Goal: Information Seeking & Learning: Learn about a topic

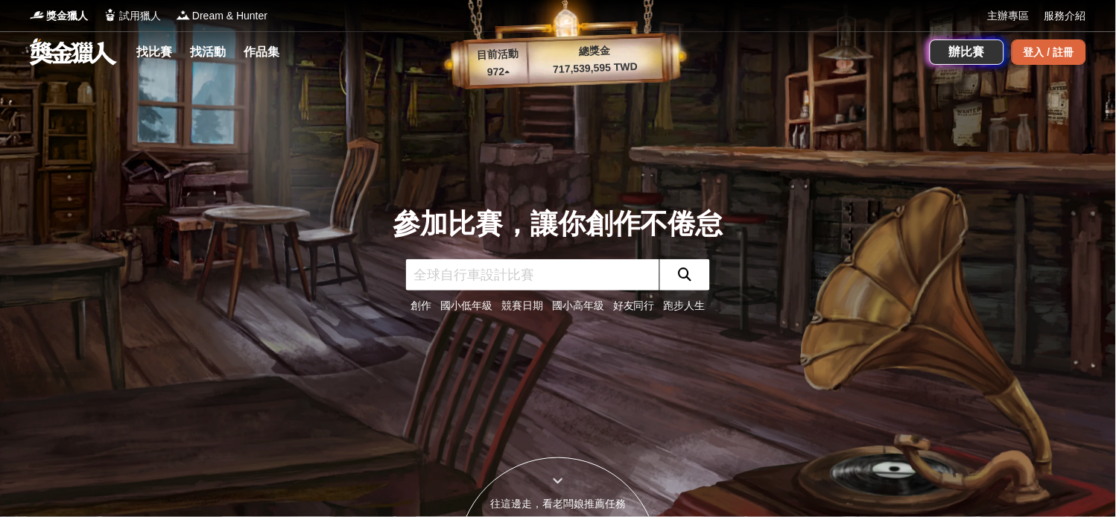
click at [1036, 52] on div "登入 / 註冊" at bounding box center [1049, 51] width 75 height 25
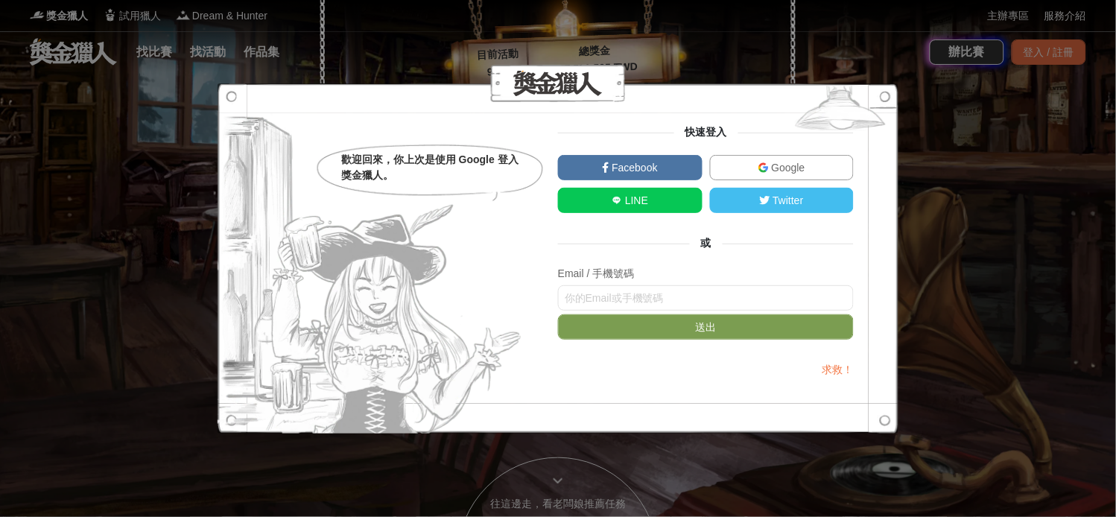
click at [750, 166] on link "Google" at bounding box center [782, 167] width 145 height 25
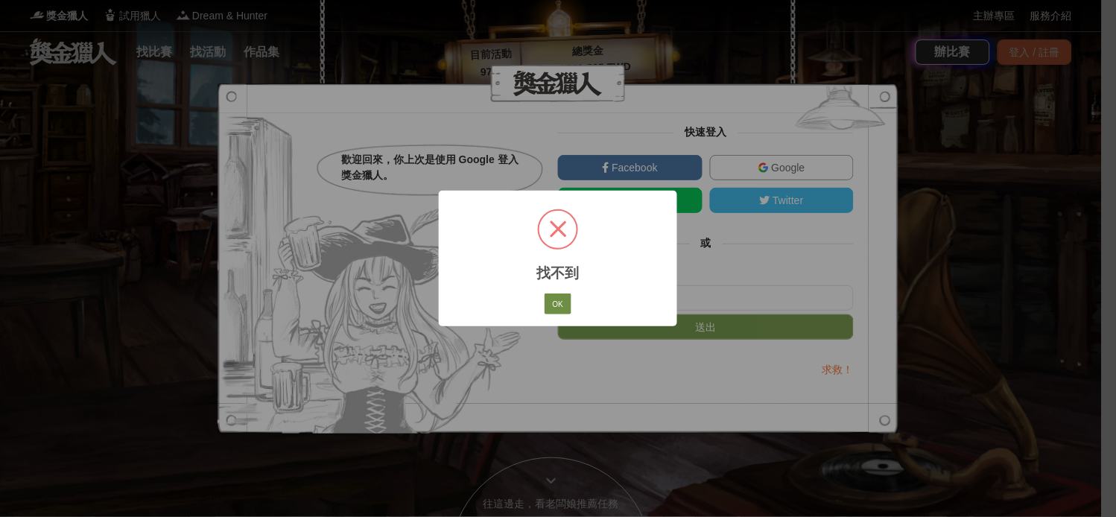
click at [562, 314] on button "OK" at bounding box center [558, 304] width 27 height 21
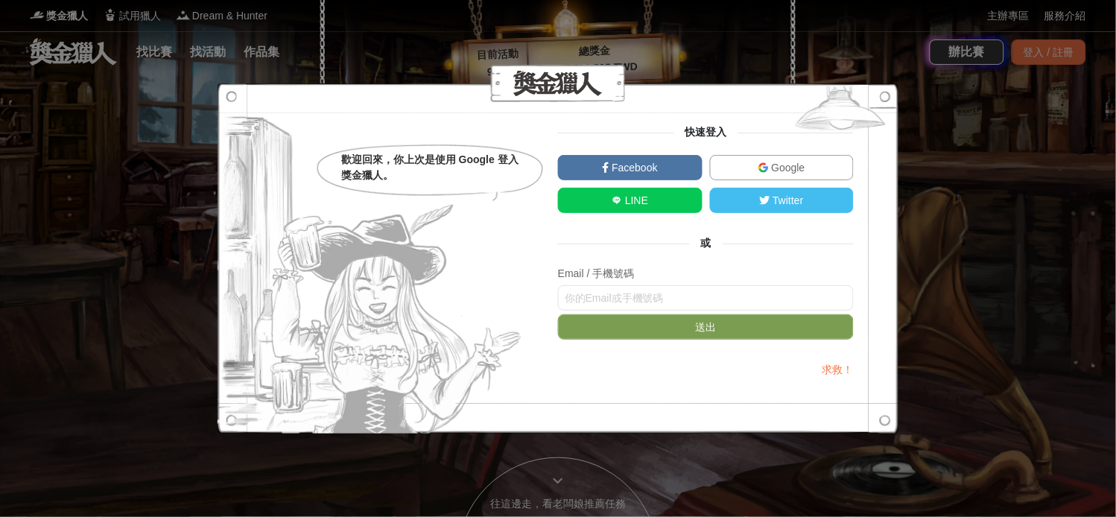
click at [760, 162] on img at bounding box center [763, 167] width 10 height 10
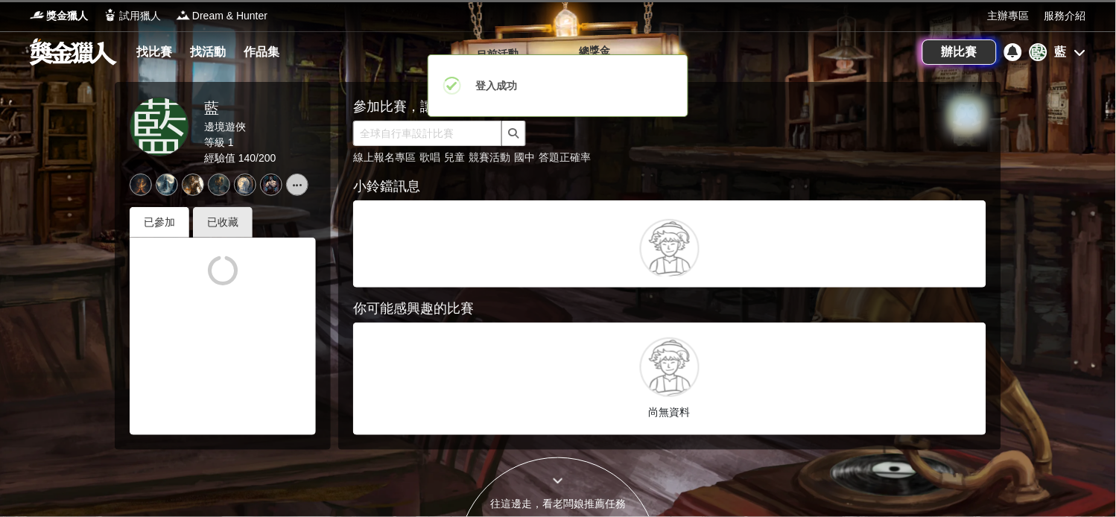
click at [1048, 51] on div "[PERSON_NAME]" at bounding box center [1058, 52] width 57 height 18
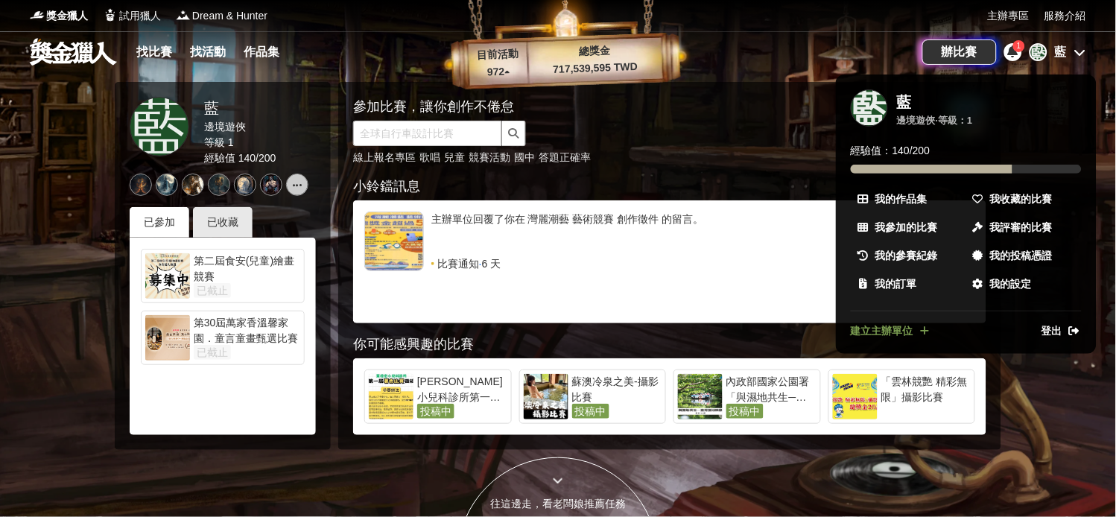
click at [1012, 57] on icon at bounding box center [1013, 51] width 10 height 12
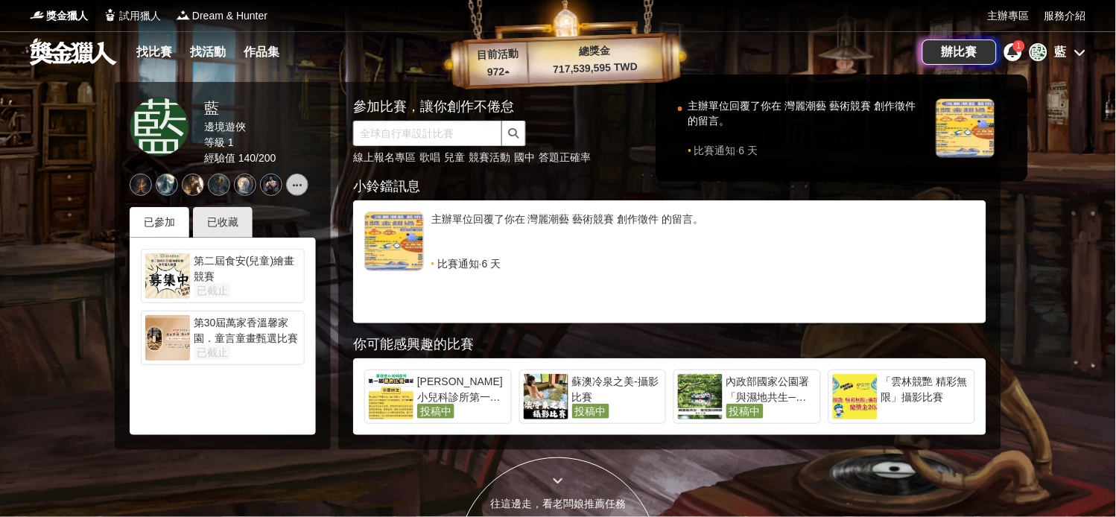
click at [1051, 54] on div at bounding box center [558, 258] width 1116 height 517
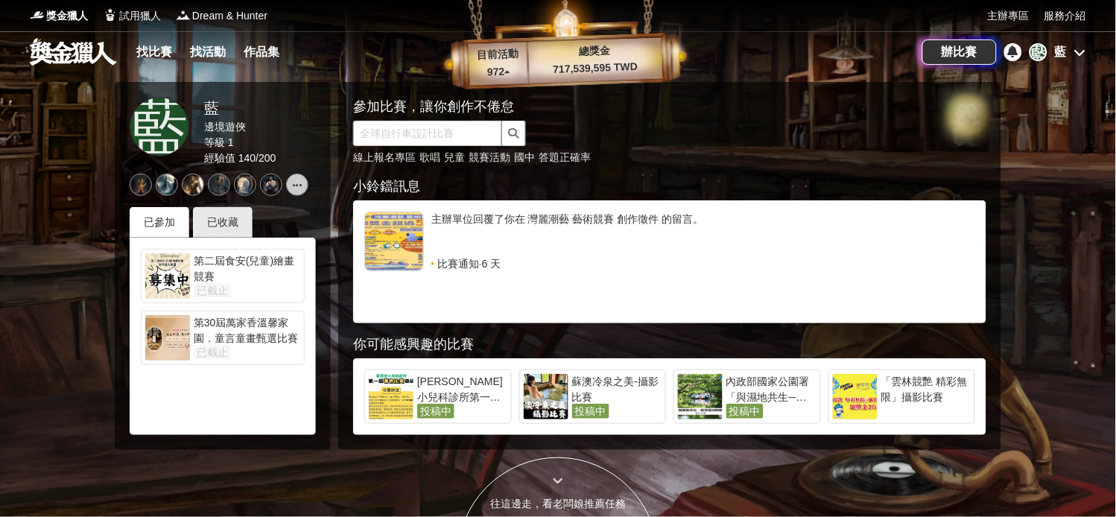
click at [1055, 54] on div "藍" at bounding box center [1061, 52] width 12 height 18
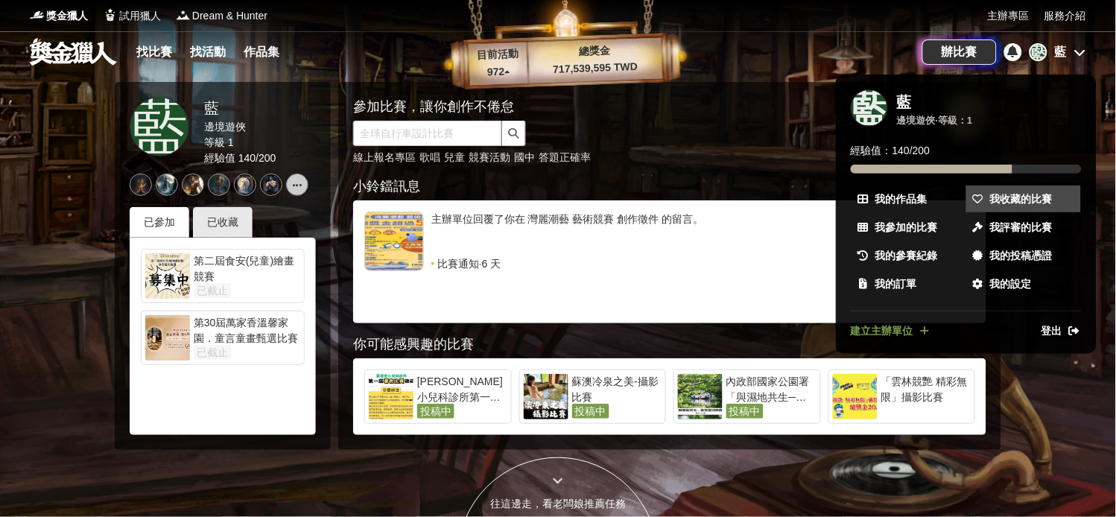
click at [1031, 203] on span "我收藏的比賽" at bounding box center [1021, 199] width 63 height 16
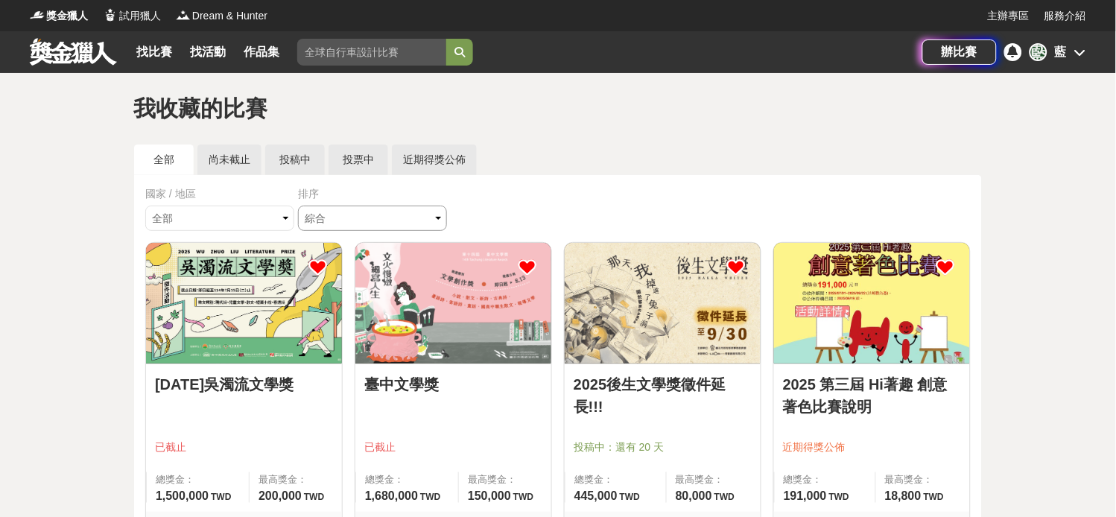
click at [422, 231] on select "綜合 熱門 獎金 截止 最新" at bounding box center [372, 218] width 149 height 25
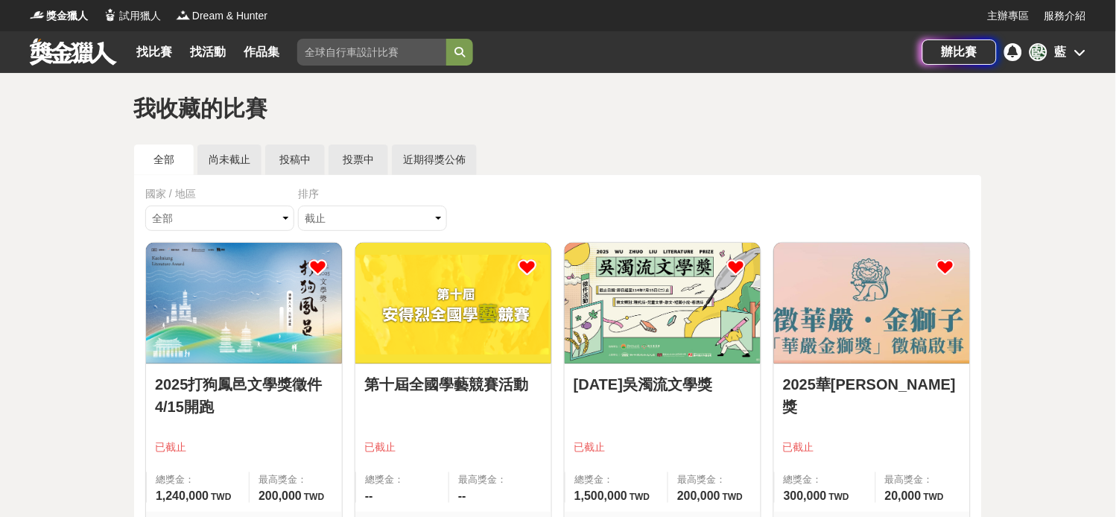
click at [427, 329] on img at bounding box center [453, 303] width 196 height 121
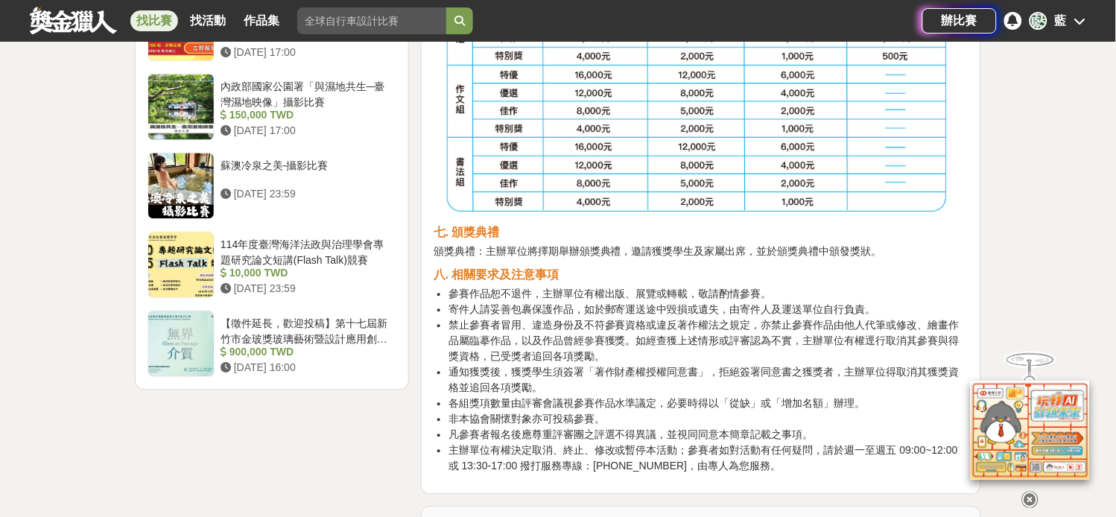
scroll to position [1821, 0]
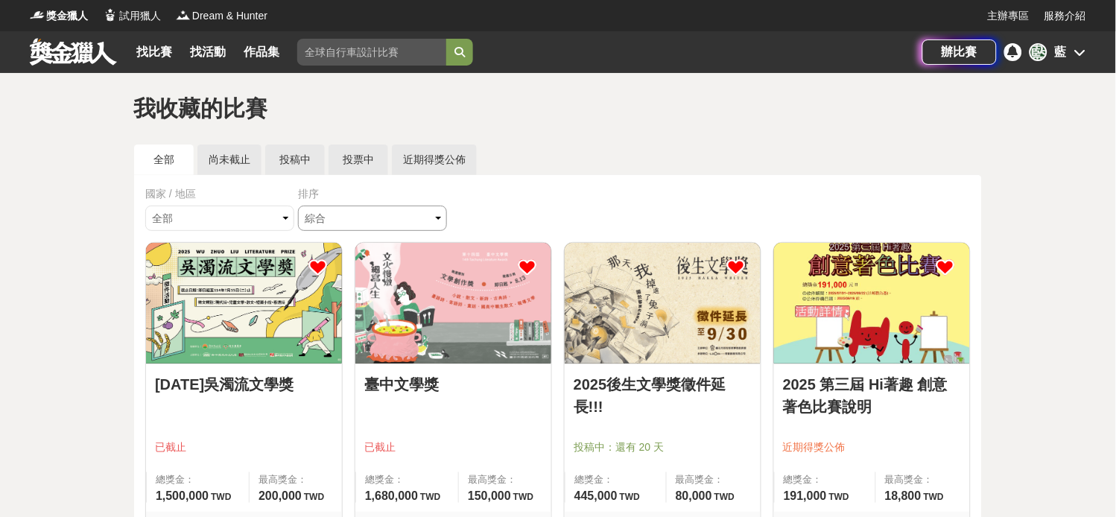
click at [414, 224] on select "綜合 熱門 獎金 截止 最新" at bounding box center [372, 218] width 149 height 25
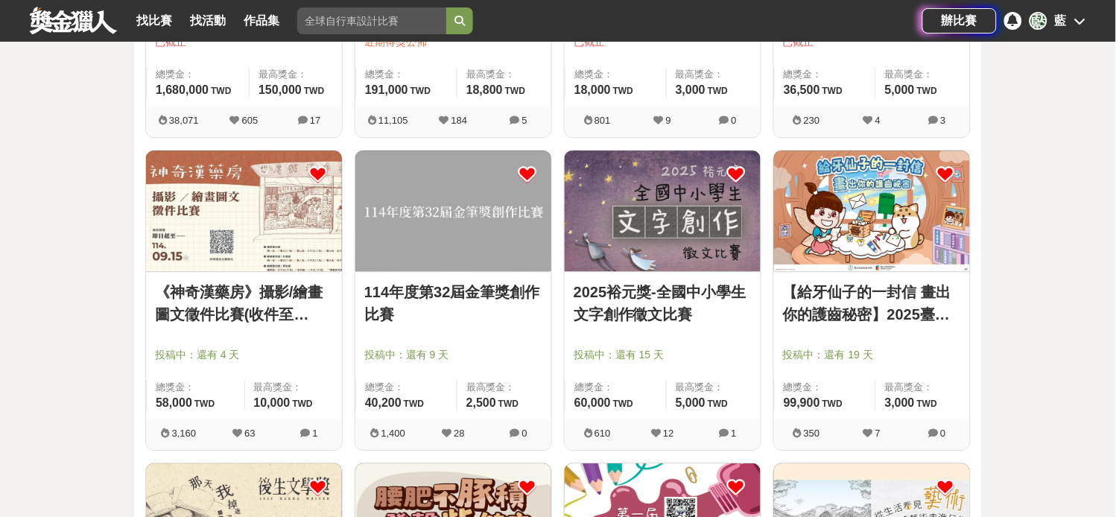
scroll to position [745, 0]
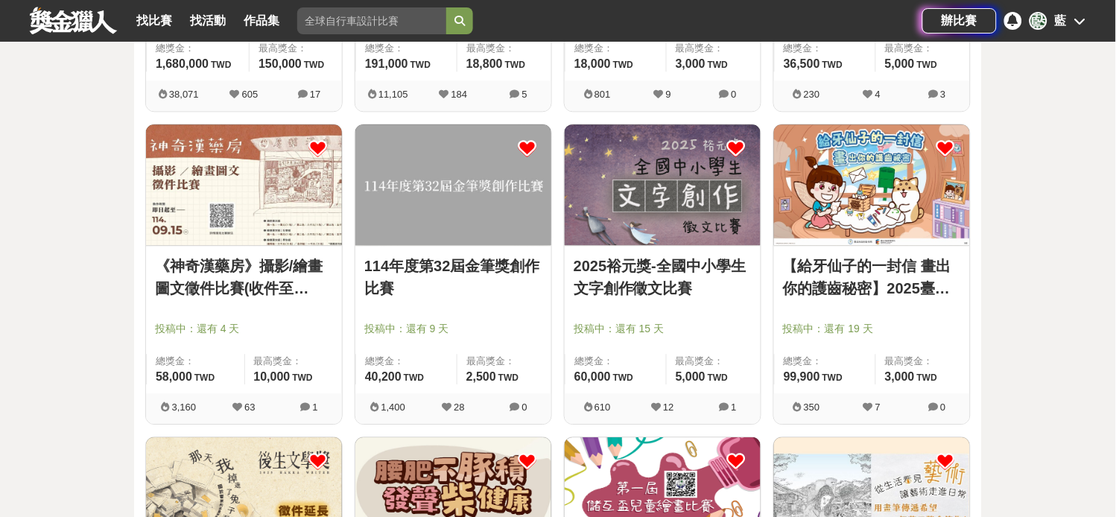
click at [464, 200] on img at bounding box center [453, 184] width 196 height 121
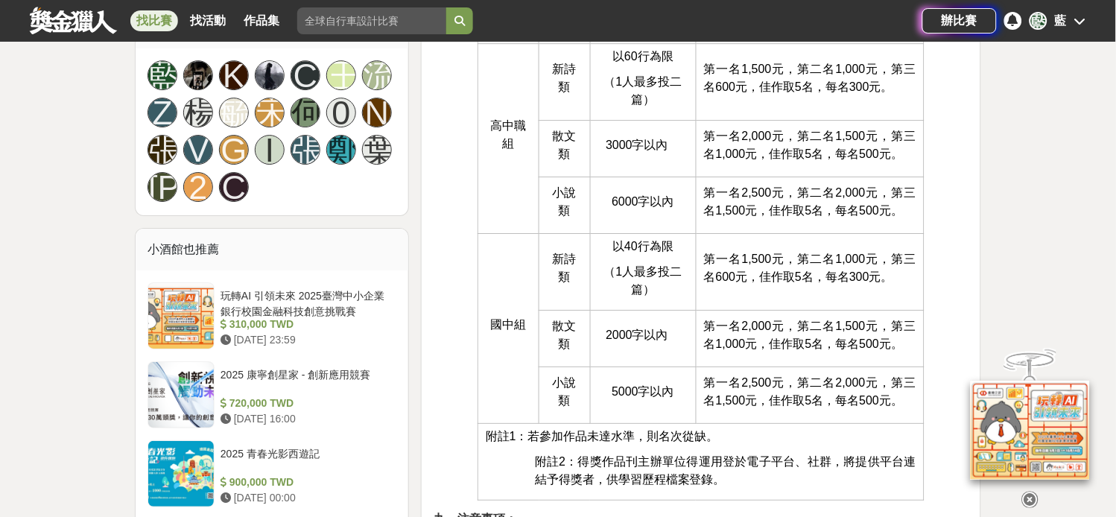
scroll to position [1241, 0]
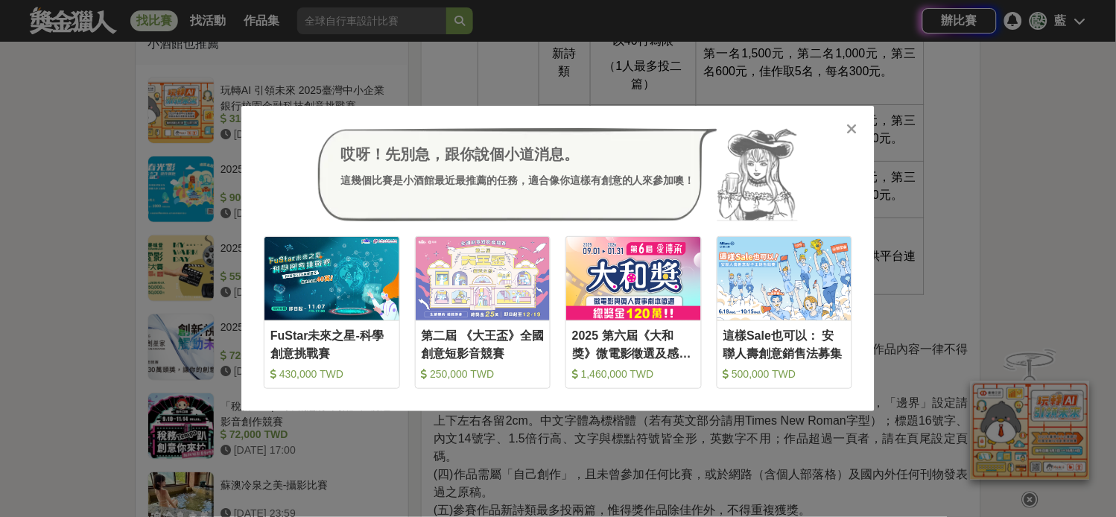
click at [851, 129] on icon at bounding box center [852, 128] width 11 height 15
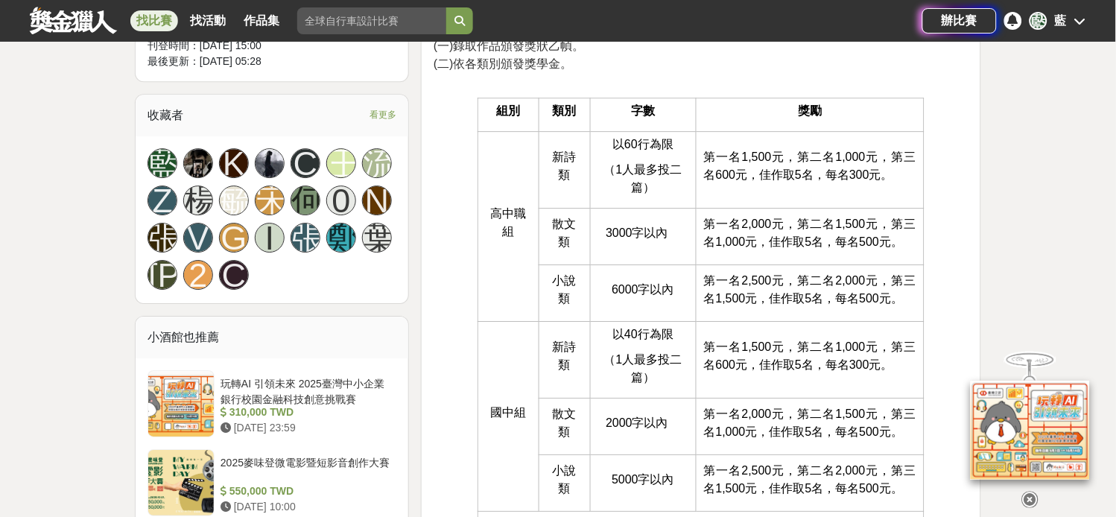
scroll to position [662, 0]
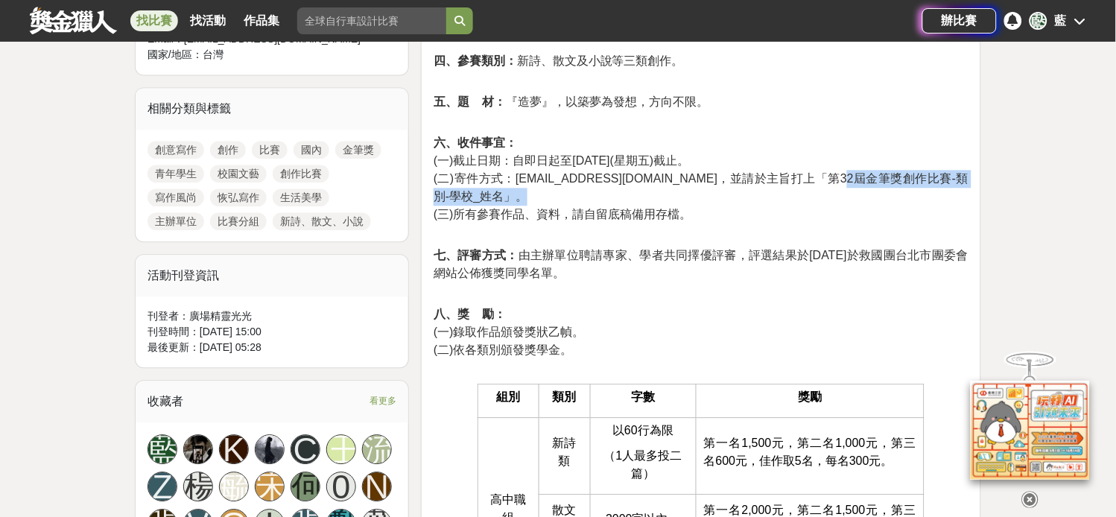
drag, startPoint x: 830, startPoint y: 224, endPoint x: 501, endPoint y: 237, distance: 328.8
click at [501, 237] on p "六、收件事宜： (一)截止日期：自即日起至[DATE](星期五)截止。 (二)寄件方式：[EMAIL_ADDRESS][DOMAIN_NAME]，並請於主旨打…" at bounding box center [701, 186] width 535 height 105
copy span "第32屆金筆獎創作比賽-類別-學校_姓名"
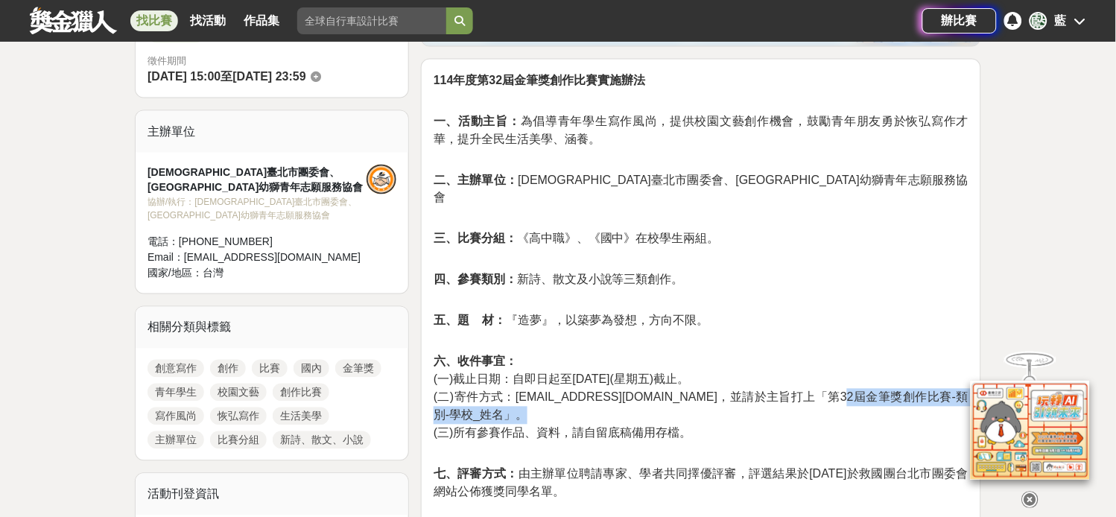
scroll to position [414, 0]
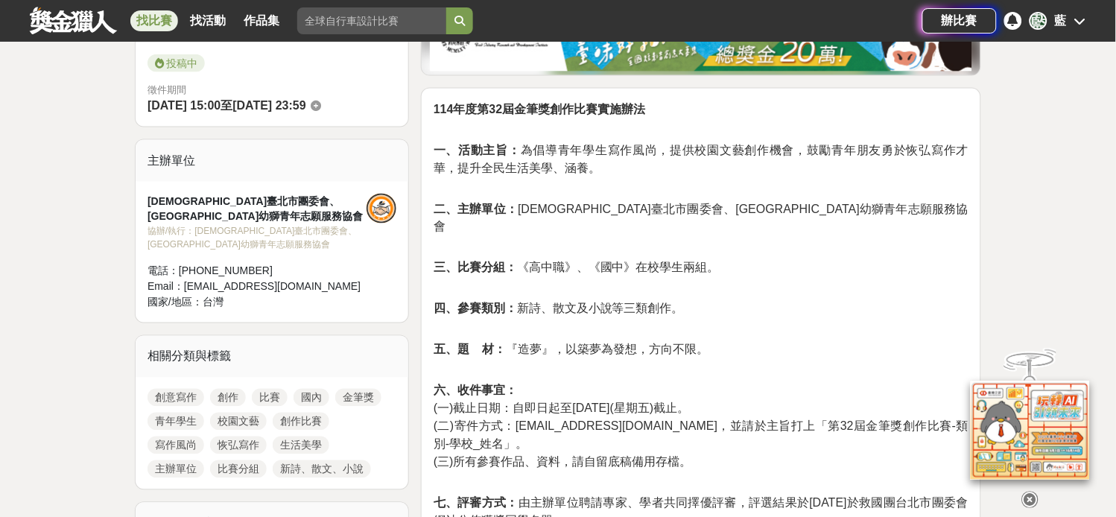
click at [872, 293] on p "三、比賽分組： 《高中職》、《國中》在校學生兩組。" at bounding box center [701, 276] width 535 height 34
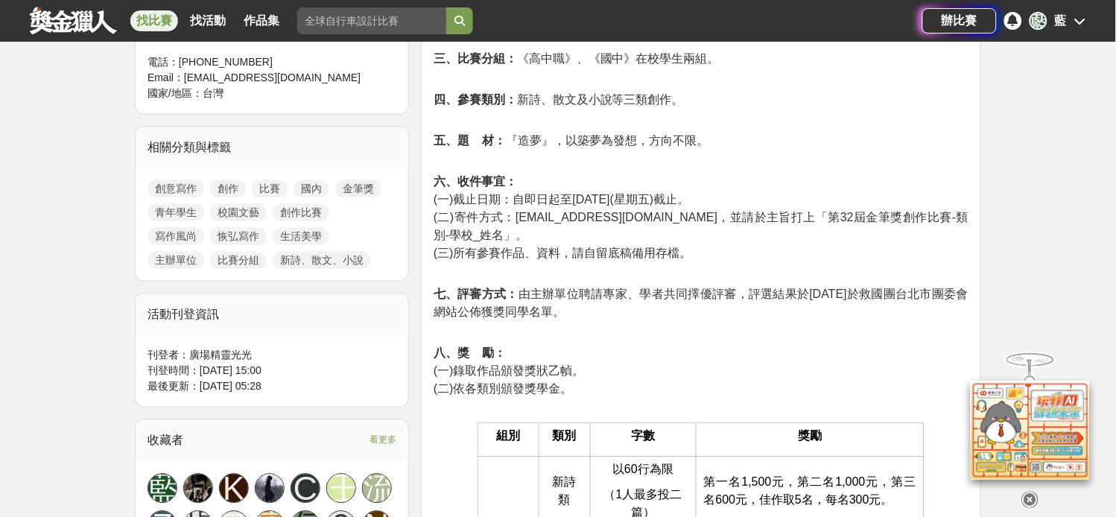
scroll to position [662, 0]
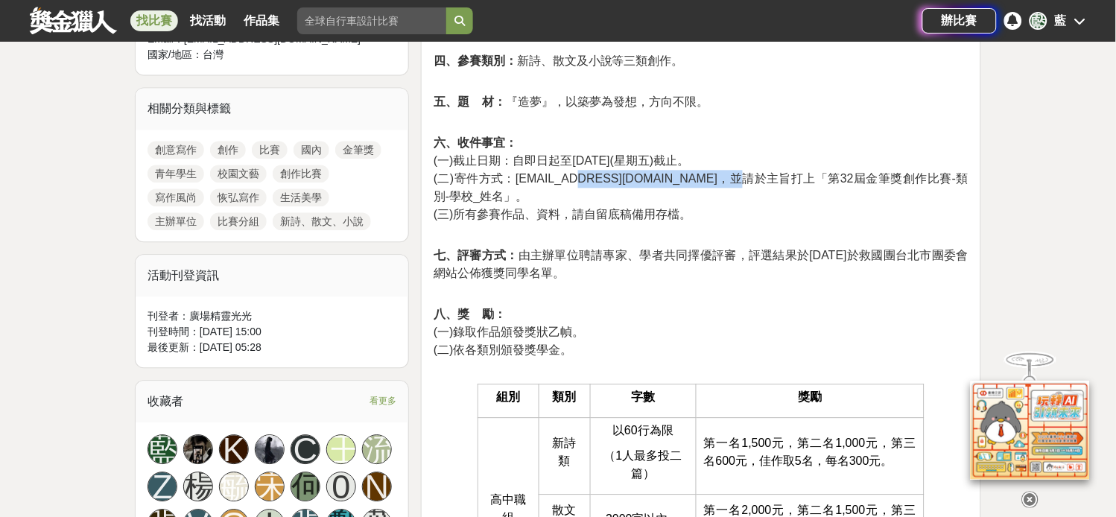
drag, startPoint x: 585, startPoint y: 229, endPoint x: 714, endPoint y: 224, distance: 129.0
click at [714, 203] on span "(二)寄件方式：[EMAIL_ADDRESS][DOMAIN_NAME]，並請於主旨打上「第32屆金筆獎創作比賽-類別-學校_姓名」。" at bounding box center [701, 187] width 535 height 31
copy span "[EMAIL_ADDRESS][DOMAIN_NAME]"
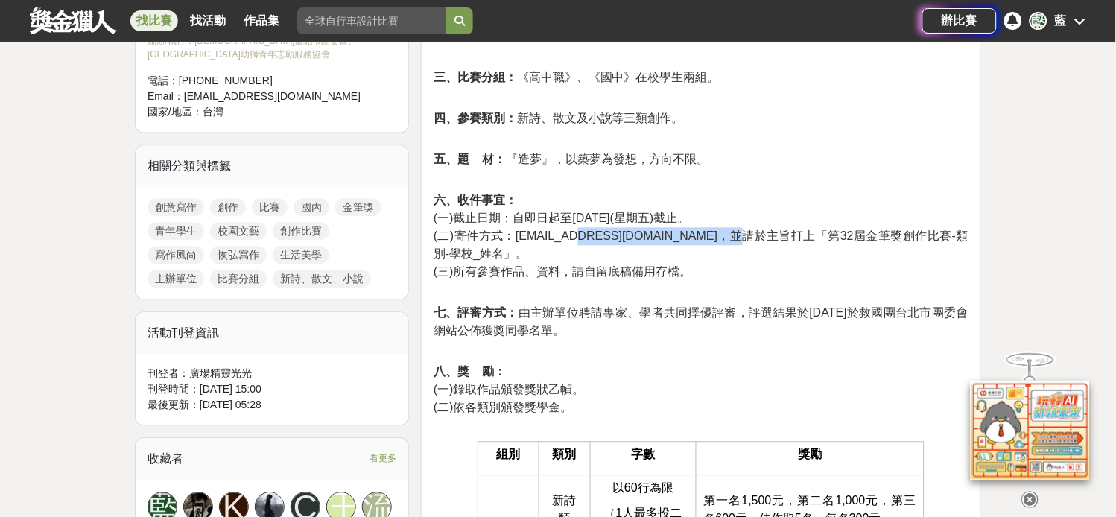
scroll to position [579, 0]
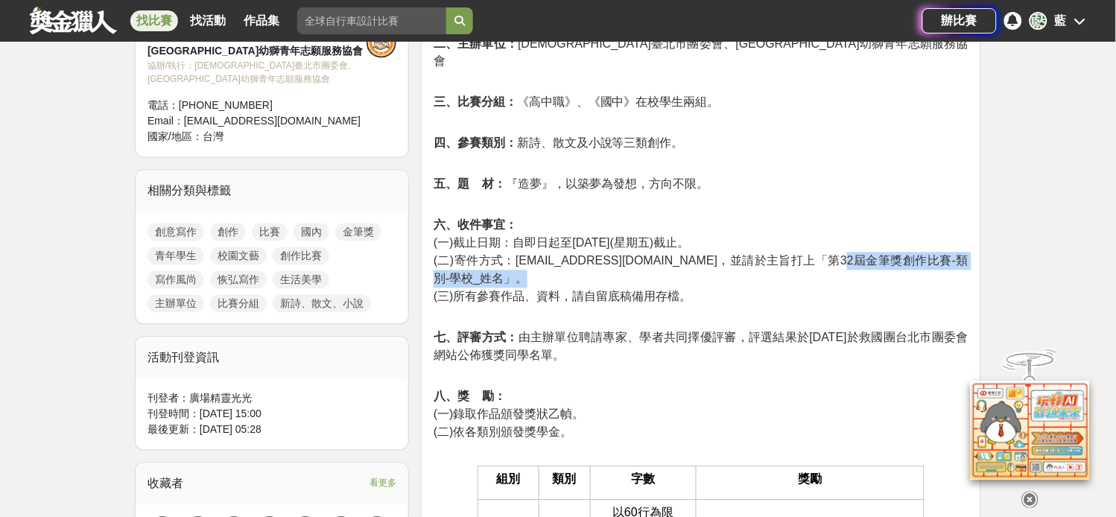
drag, startPoint x: 831, startPoint y: 306, endPoint x: 507, endPoint y: 331, distance: 324.3
click at [507, 285] on span "(二)寄件方式：[EMAIL_ADDRESS][DOMAIN_NAME]，並請於主旨打上「第32屆金筆獎創作比賽-類別-學校_姓名」。" at bounding box center [701, 270] width 535 height 31
copy span "第32屆金筆獎創作比賽-類別-學校_姓名"
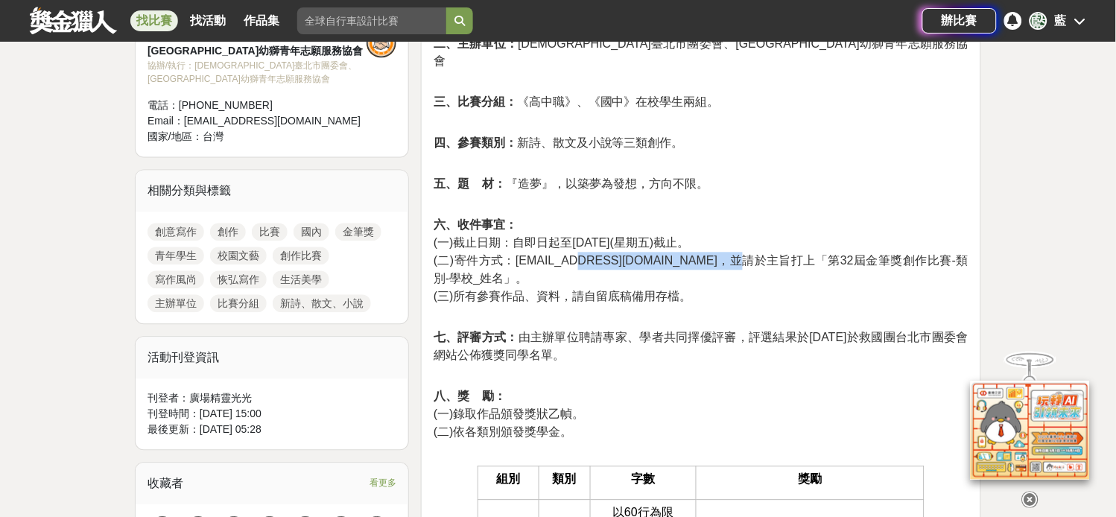
drag, startPoint x: 586, startPoint y: 308, endPoint x: 715, endPoint y: 313, distance: 129.7
click at [715, 285] on span "(二)寄件方式：[EMAIL_ADDRESS][DOMAIN_NAME]，並請於主旨打上「第32屆金筆獎創作比賽-類別-學校_姓名」。" at bounding box center [701, 270] width 535 height 31
copy span "[EMAIL_ADDRESS][DOMAIN_NAME]"
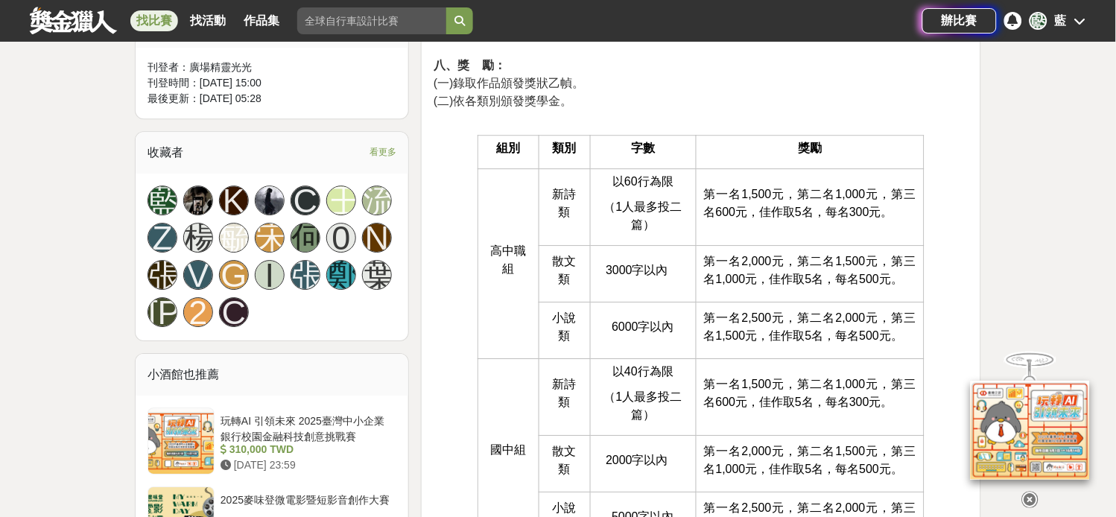
scroll to position [662, 0]
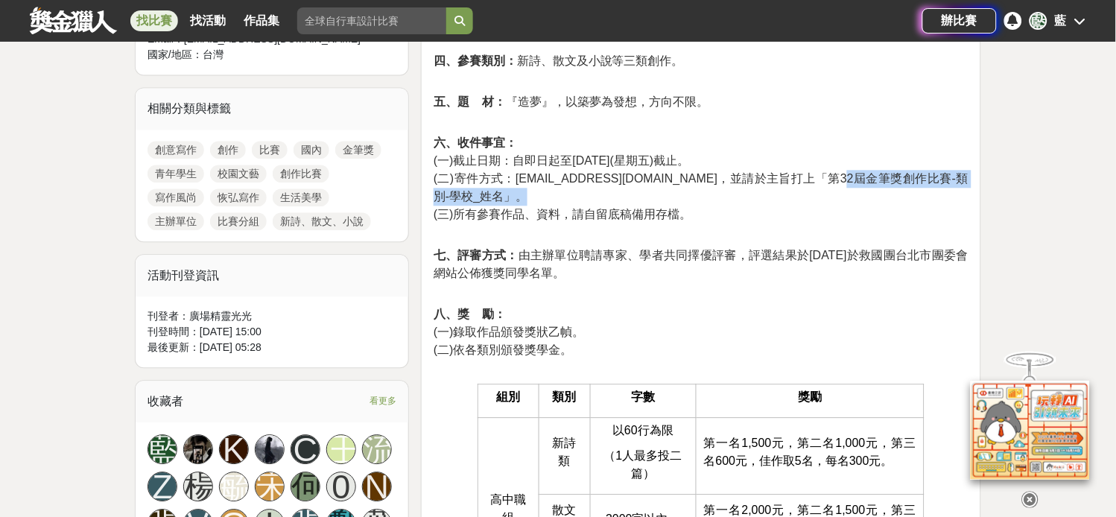
drag, startPoint x: 831, startPoint y: 225, endPoint x: 501, endPoint y: 244, distance: 331.3
click at [501, 203] on span "(二)寄件方式：[EMAIL_ADDRESS][DOMAIN_NAME]，並請於主旨打上「第32屆金筆獎創作比賽-類別-學校_姓名」。" at bounding box center [701, 187] width 535 height 31
copy span "第32屆金筆獎創作比賽-類別-學校_姓名"
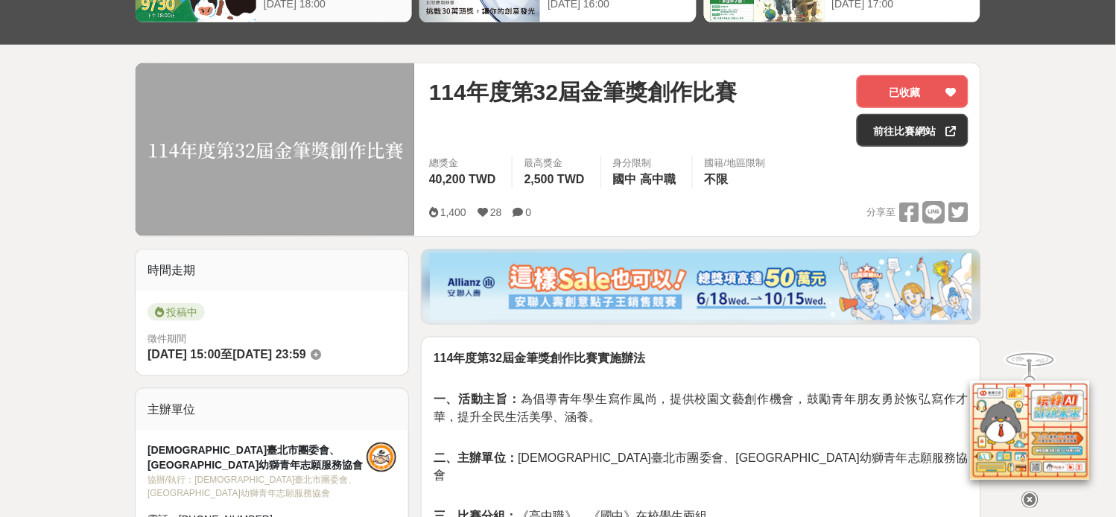
scroll to position [0, 0]
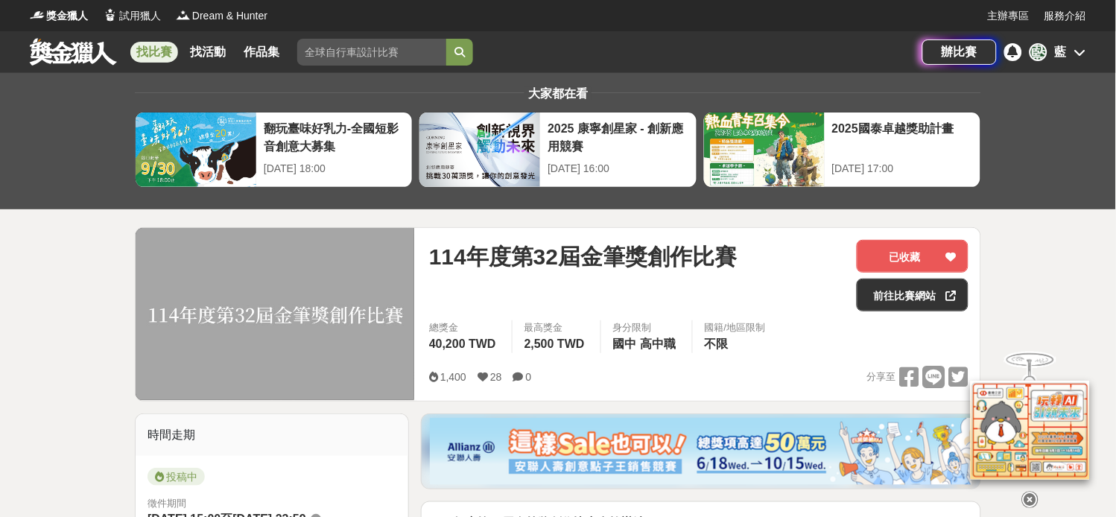
click at [144, 47] on link "找比賽" at bounding box center [154, 52] width 48 height 21
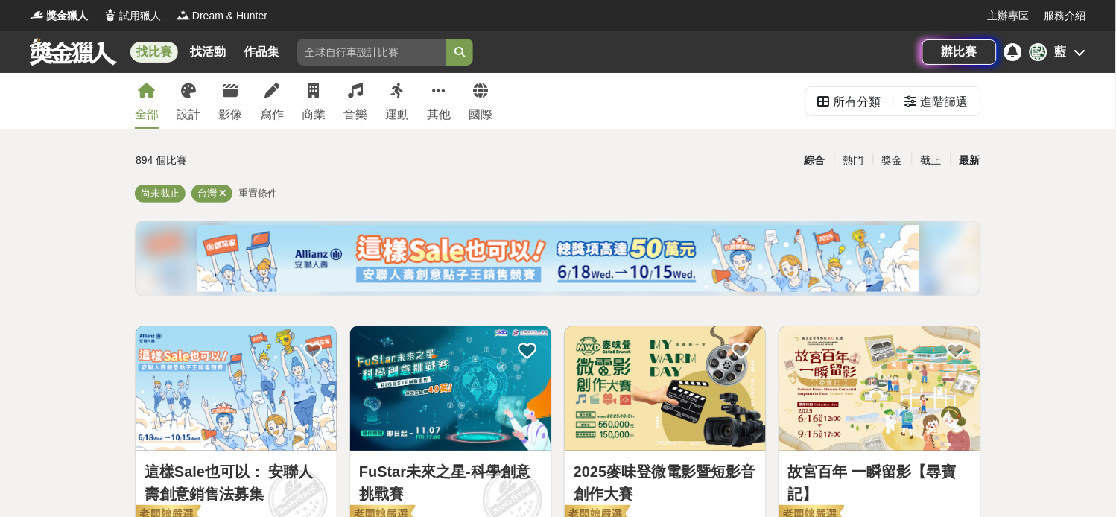
click at [963, 155] on div "最新" at bounding box center [970, 161] width 39 height 26
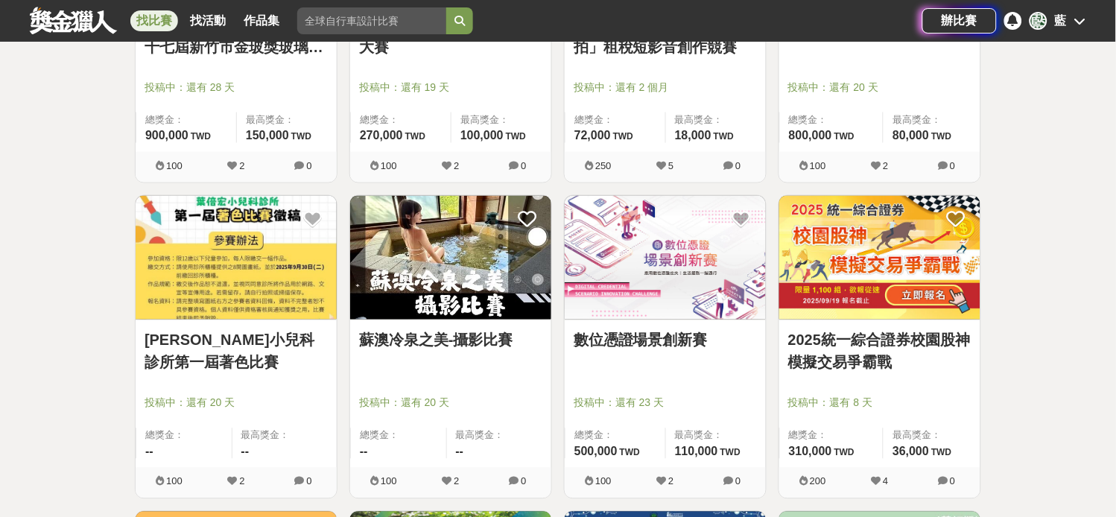
scroll to position [579, 0]
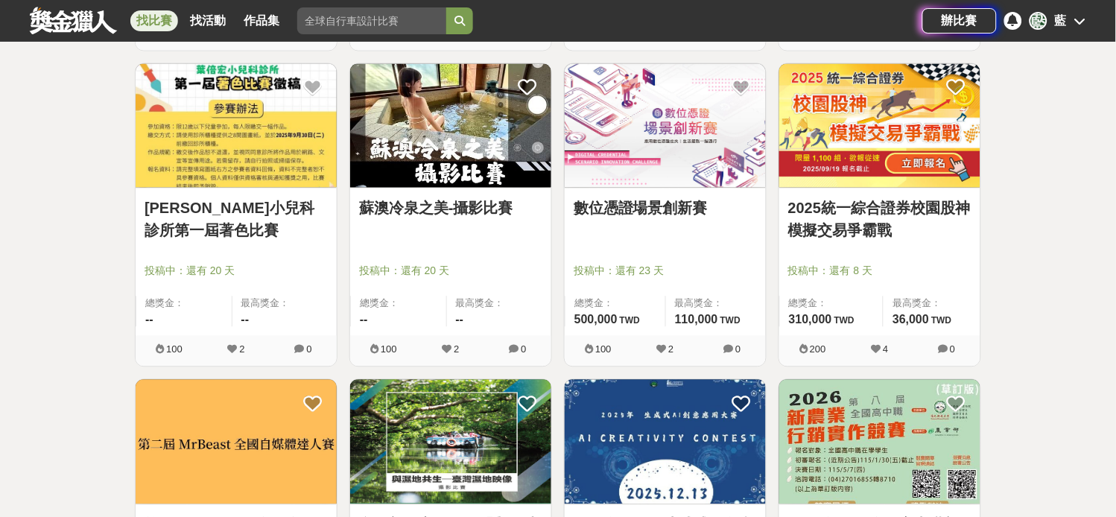
click at [257, 138] on img at bounding box center [236, 126] width 201 height 124
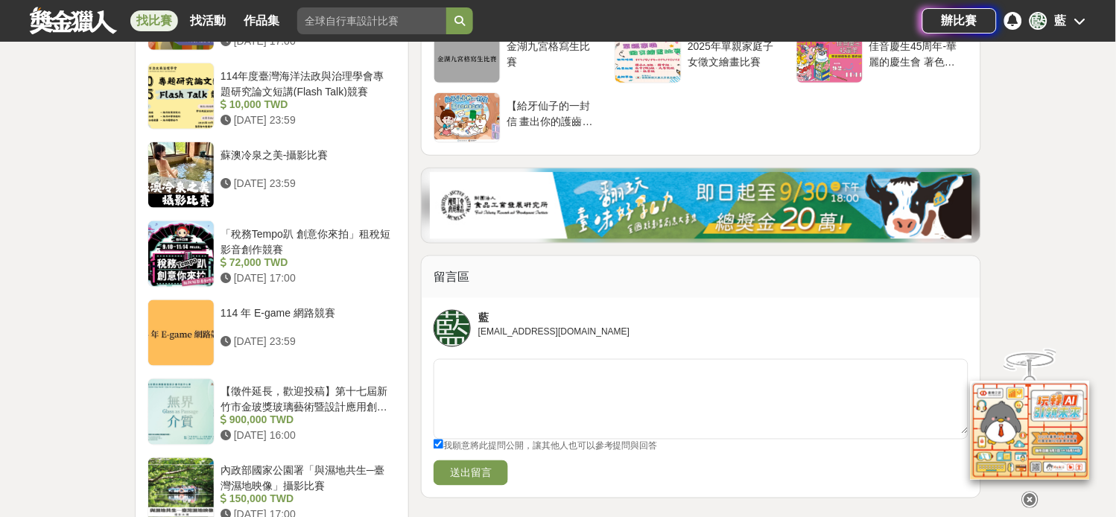
scroll to position [1573, 0]
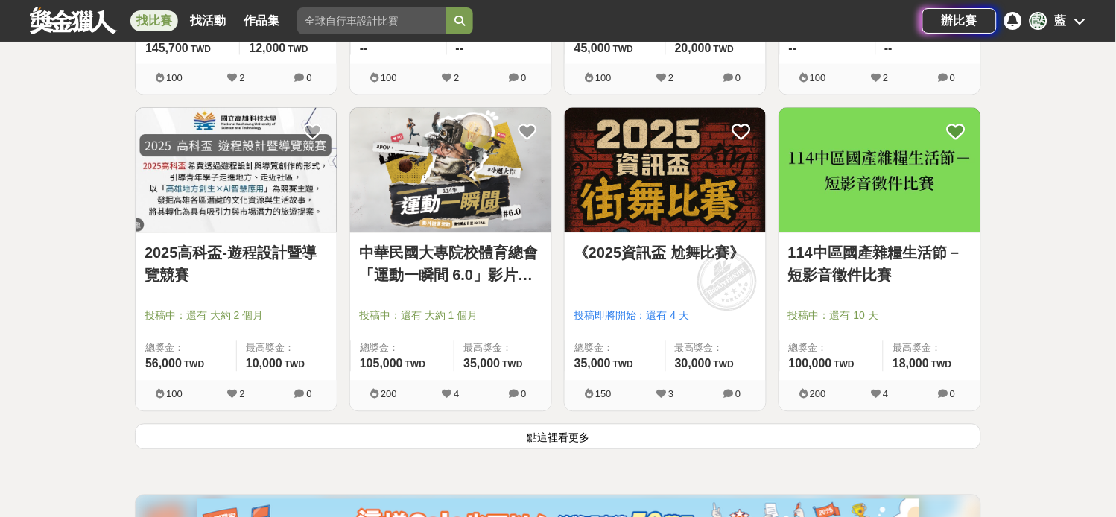
scroll to position [1846, 0]
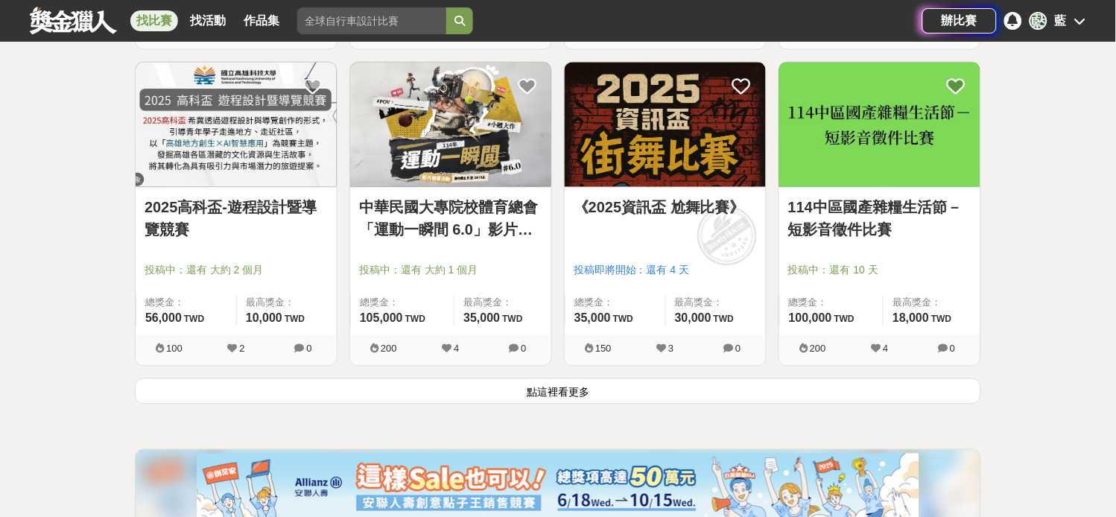
click at [1036, 24] on div "藍" at bounding box center [1039, 21] width 18 height 18
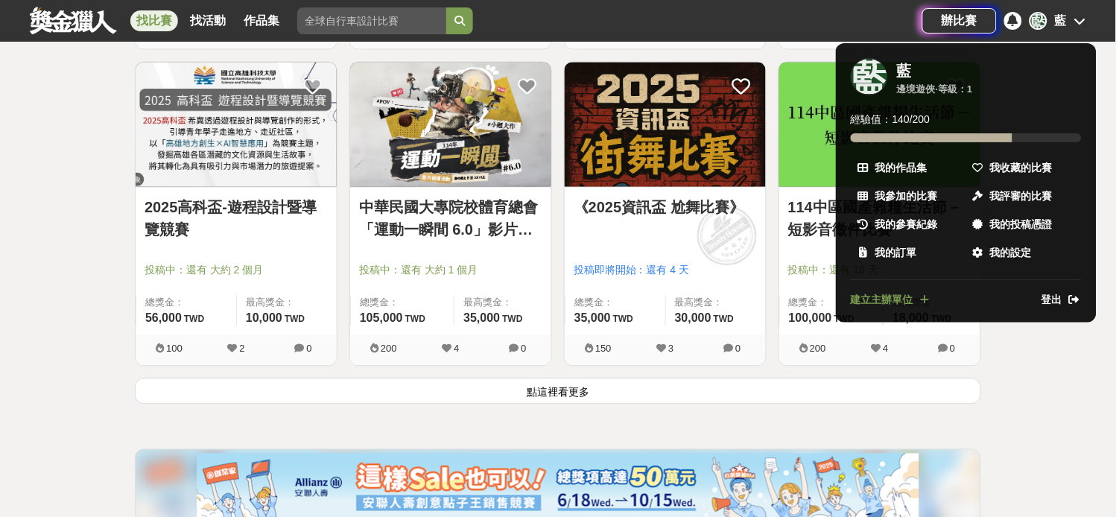
drag, startPoint x: 1011, startPoint y: 172, endPoint x: 1018, endPoint y: 25, distance: 146.9
click at [1013, 171] on span "我收藏的比賽" at bounding box center [1021, 168] width 63 height 16
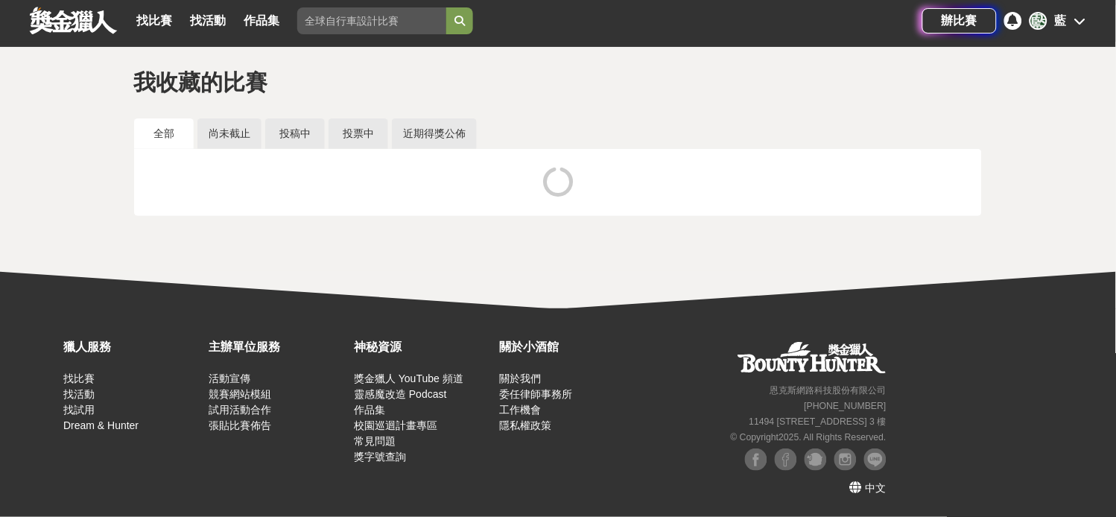
scroll to position [69, 0]
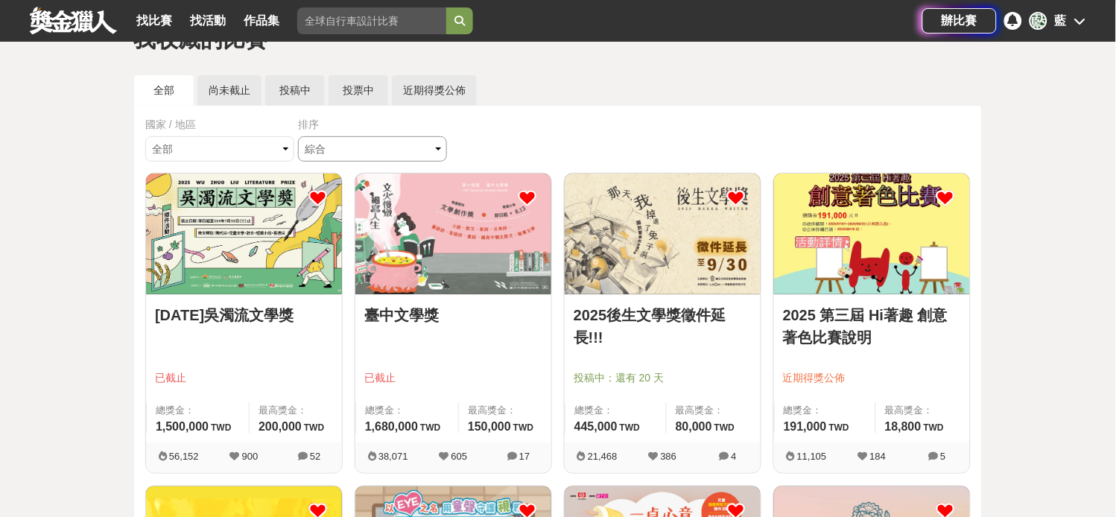
click at [329, 158] on select "綜合 熱門 獎金 截止 最新" at bounding box center [372, 148] width 149 height 25
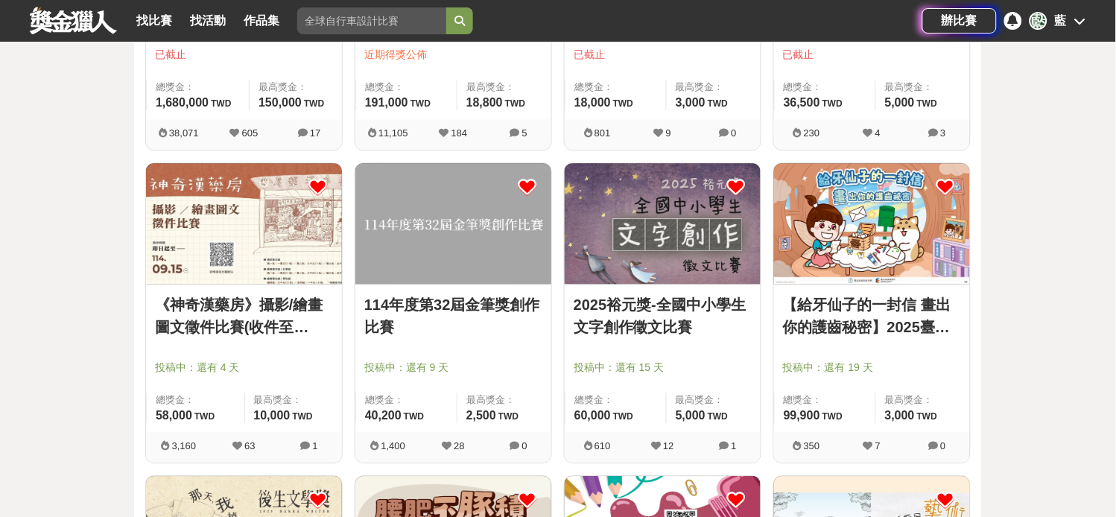
scroll to position [814, 0]
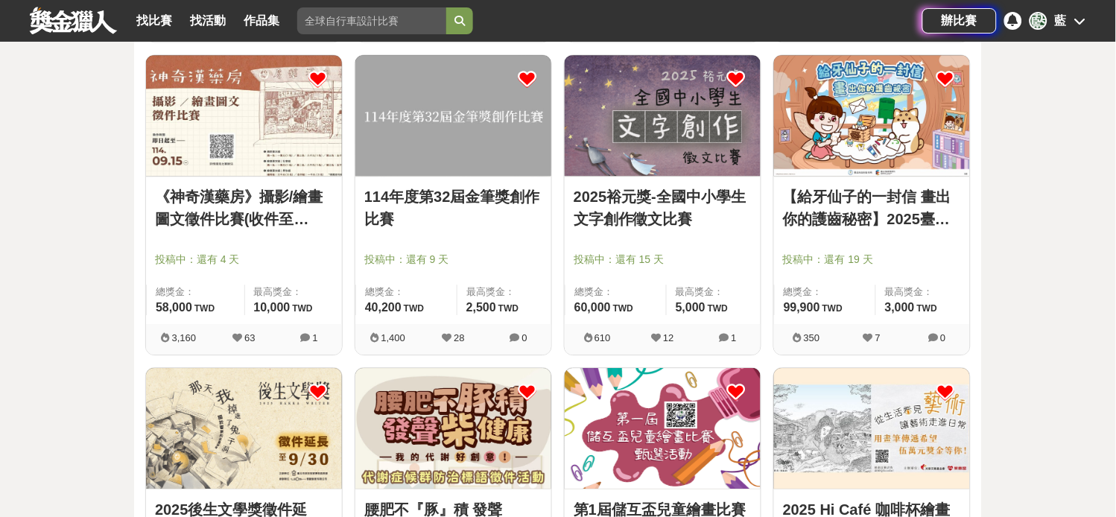
click at [474, 157] on img at bounding box center [453, 115] width 196 height 121
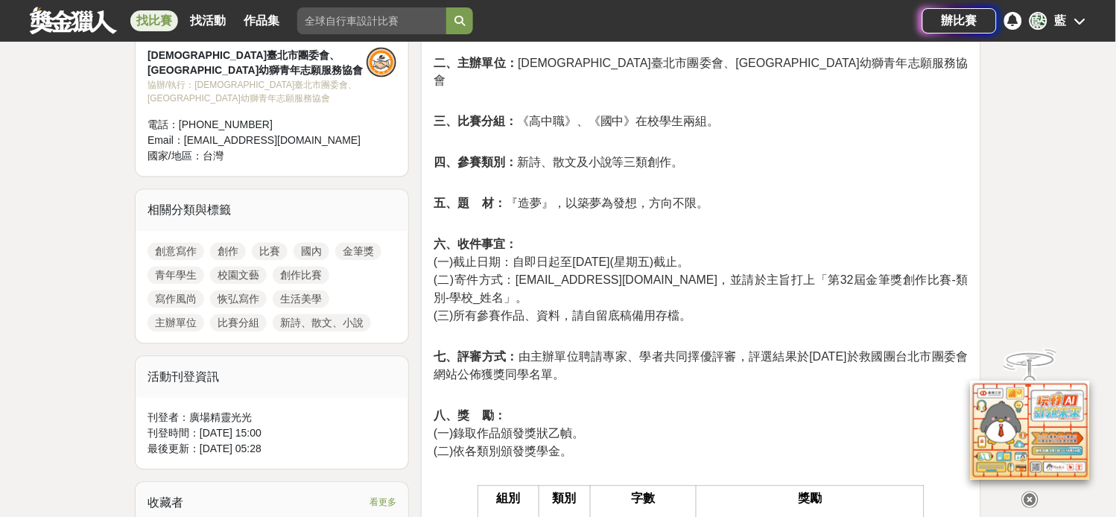
scroll to position [579, 0]
